Goal: Task Accomplishment & Management: Use online tool/utility

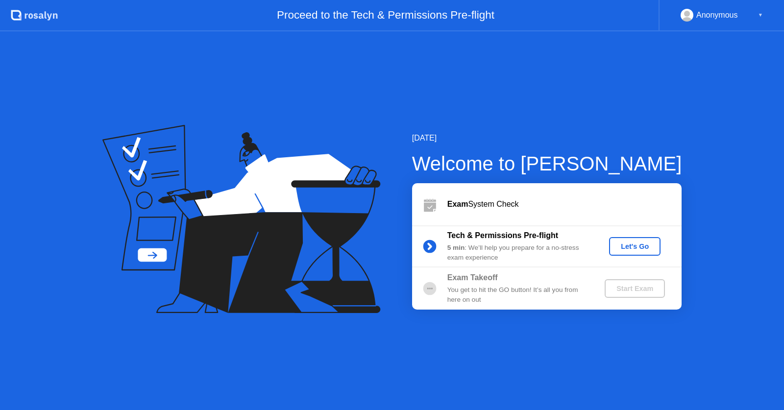
click at [634, 250] on div "Let's Go" at bounding box center [635, 247] width 44 height 8
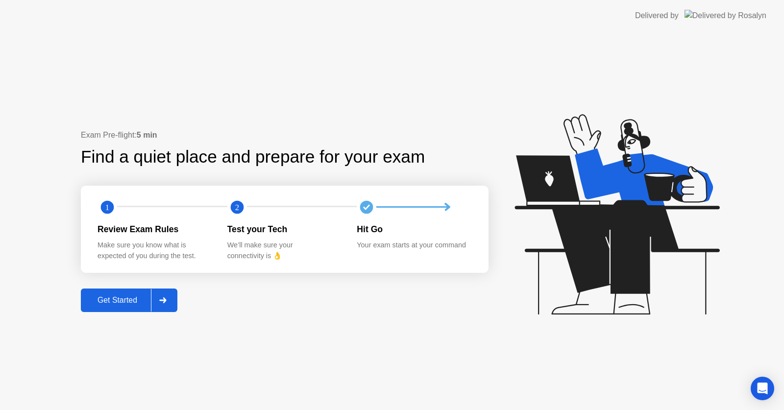
click at [116, 305] on div "Get Started" at bounding box center [117, 300] width 67 height 9
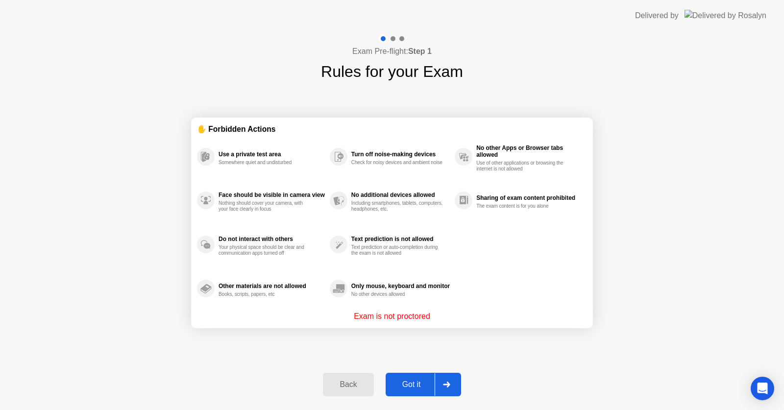
click at [421, 388] on div "Got it" at bounding box center [412, 384] width 46 height 9
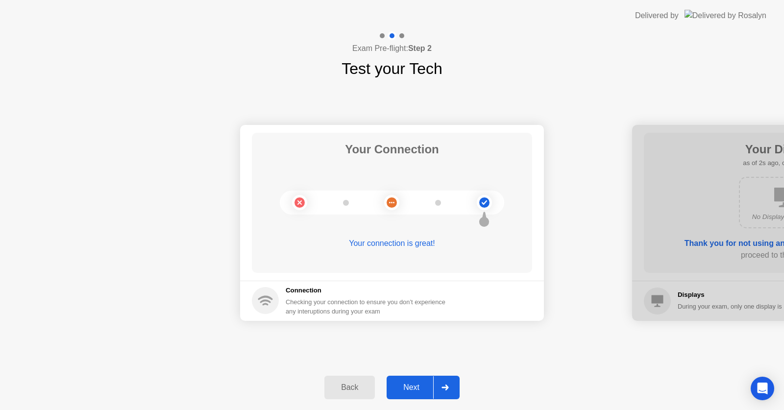
click at [410, 386] on div "Next" at bounding box center [412, 387] width 44 height 9
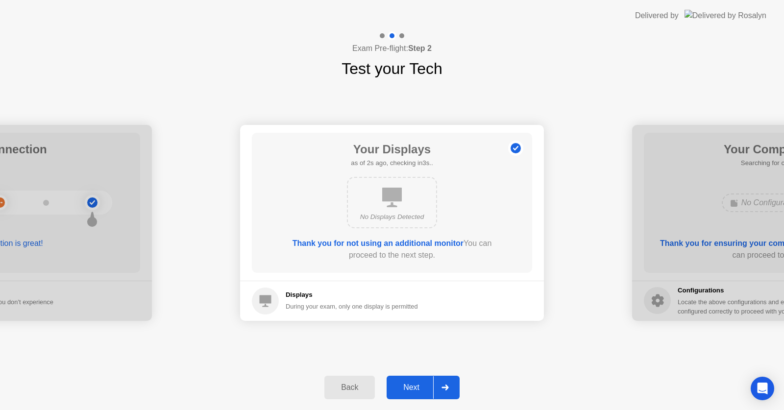
click at [410, 386] on div "Next" at bounding box center [412, 387] width 44 height 9
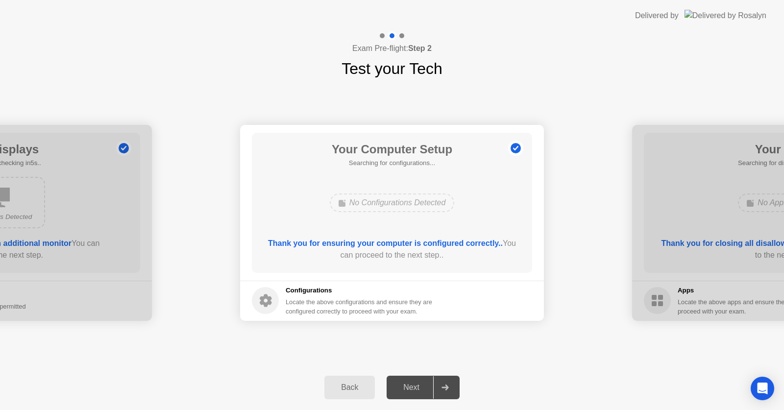
click at [410, 386] on div "Next" at bounding box center [412, 387] width 44 height 9
click at [414, 386] on div "Next" at bounding box center [412, 387] width 44 height 9
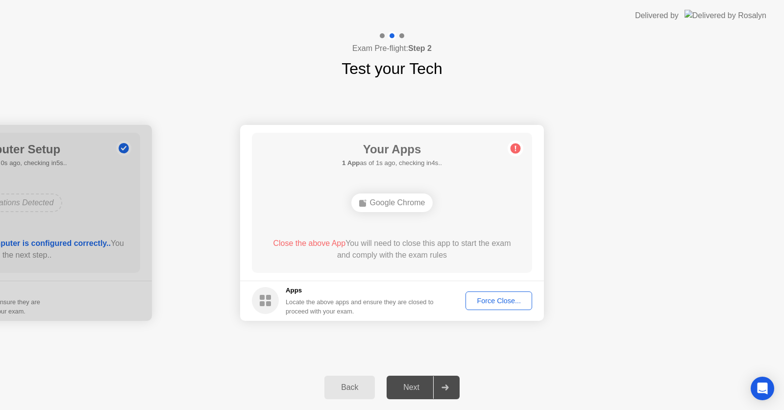
click at [476, 305] on div "Force Close..." at bounding box center [499, 301] width 60 height 8
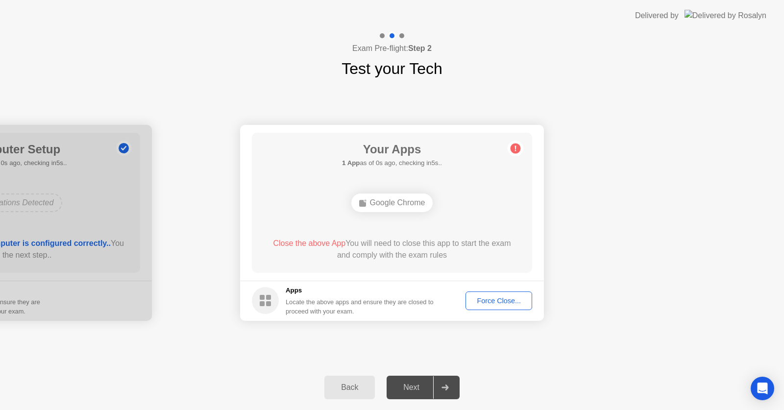
click at [517, 303] on div "Force Close..." at bounding box center [499, 301] width 60 height 8
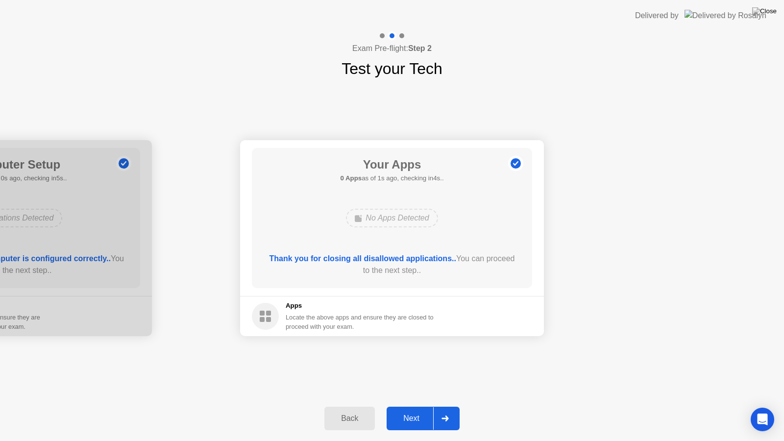
click at [417, 410] on div "Next" at bounding box center [412, 418] width 44 height 9
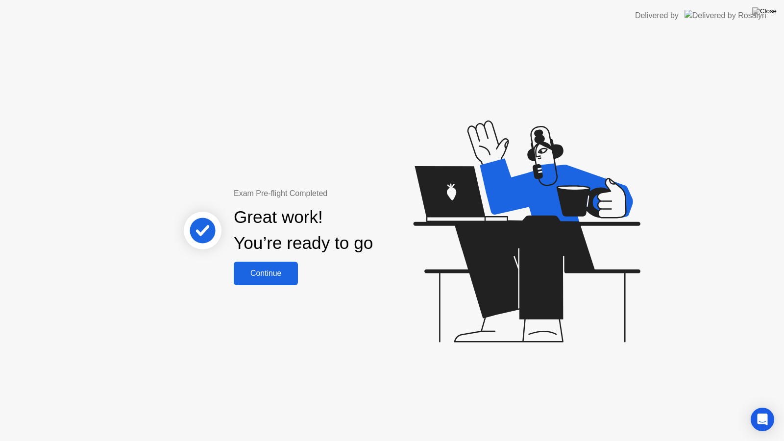
click at [281, 278] on div "Continue" at bounding box center [266, 273] width 58 height 9
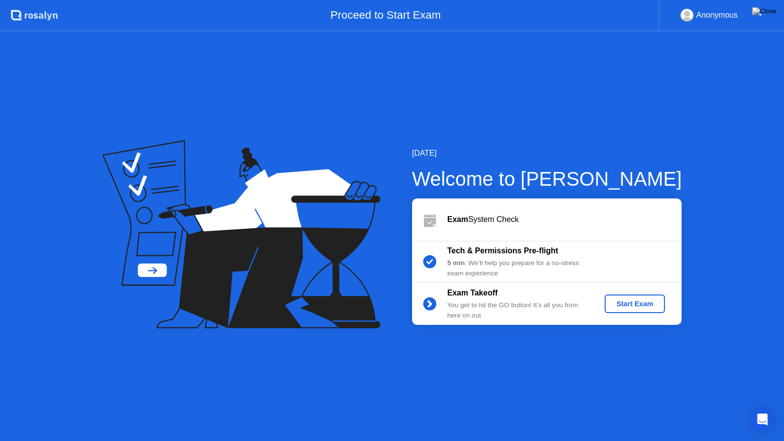
click at [642, 307] on div "Start Exam" at bounding box center [635, 304] width 52 height 8
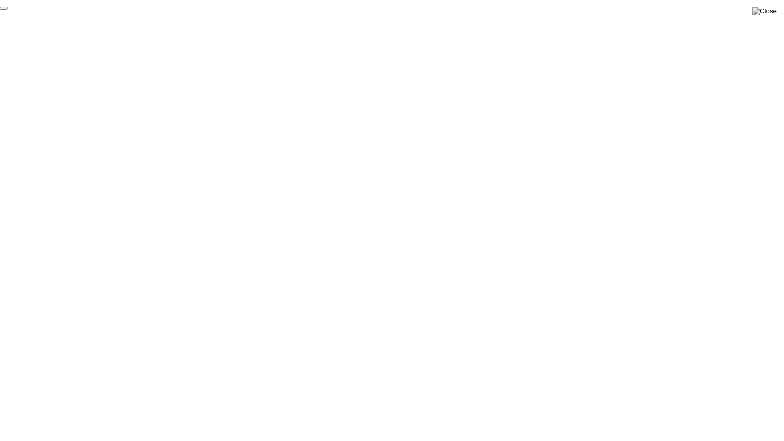
click div "End Proctoring Session"
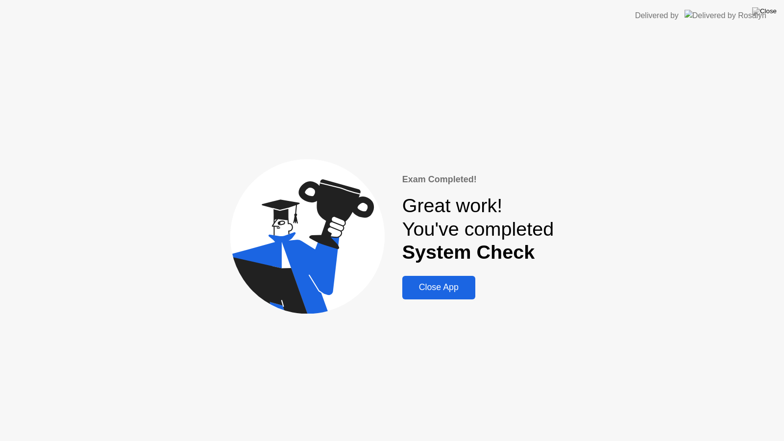
click at [441, 295] on button "Close App" at bounding box center [438, 288] width 73 height 24
